Goal: Find contact information: Find contact information

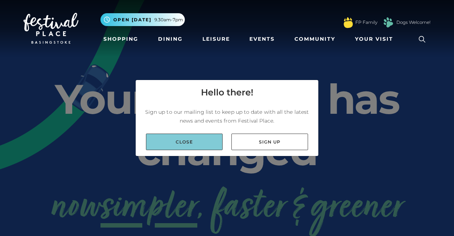
click at [201, 141] on link "Close" at bounding box center [184, 141] width 77 height 16
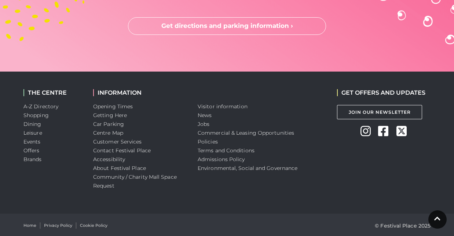
scroll to position [2048, 0]
click at [202, 131] on link "Commercial & Leasing Opportunities" at bounding box center [245, 132] width 96 height 7
click at [116, 153] on li "Contact Festival Place" at bounding box center [139, 150] width 93 height 9
click at [116, 152] on link "Contact Festival Place" at bounding box center [122, 150] width 58 height 7
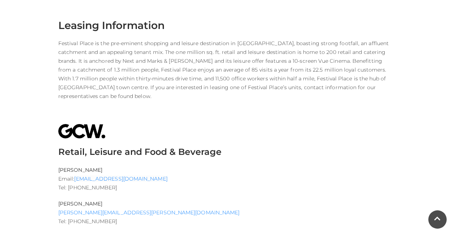
scroll to position [214, 0]
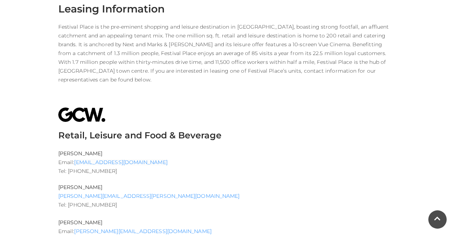
click at [84, 116] on img at bounding box center [81, 114] width 47 height 14
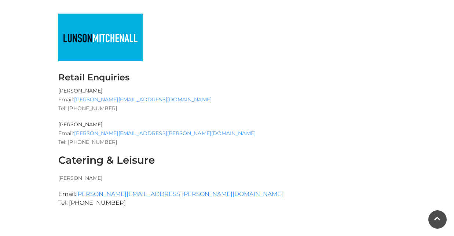
scroll to position [468, 0]
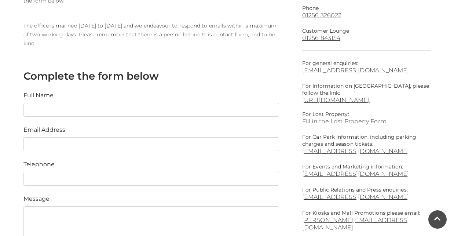
scroll to position [229, 0]
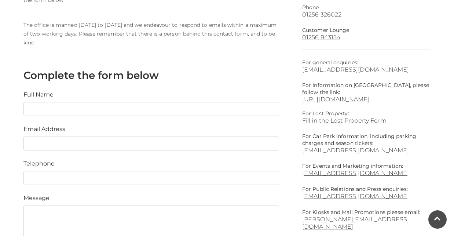
click at [331, 70] on link "info@festivalplace.co.uk" at bounding box center [366, 69] width 128 height 7
